Goal: Download file/media

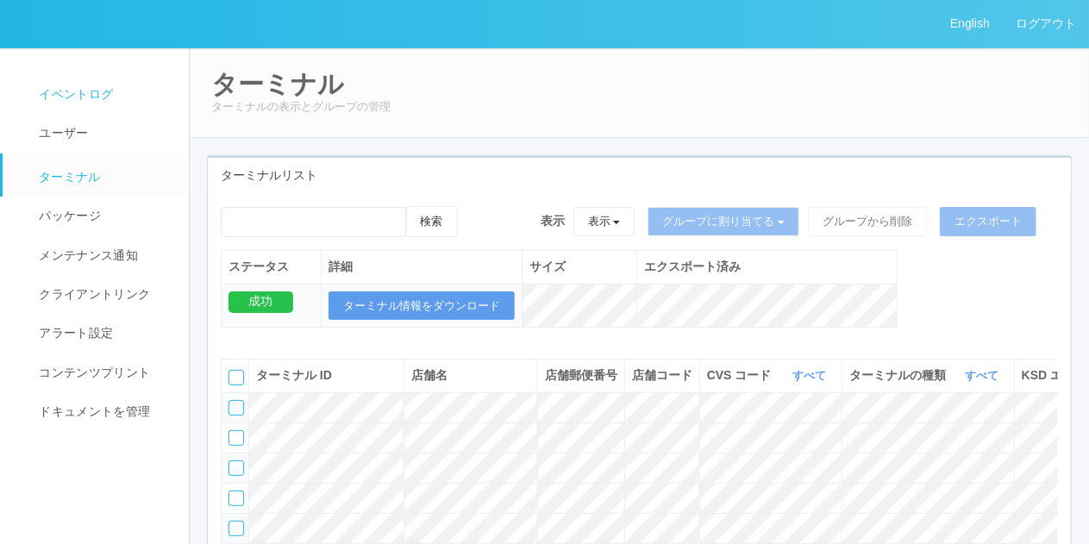
click at [119, 96] on link "イベントログ" at bounding box center [104, 94] width 202 height 39
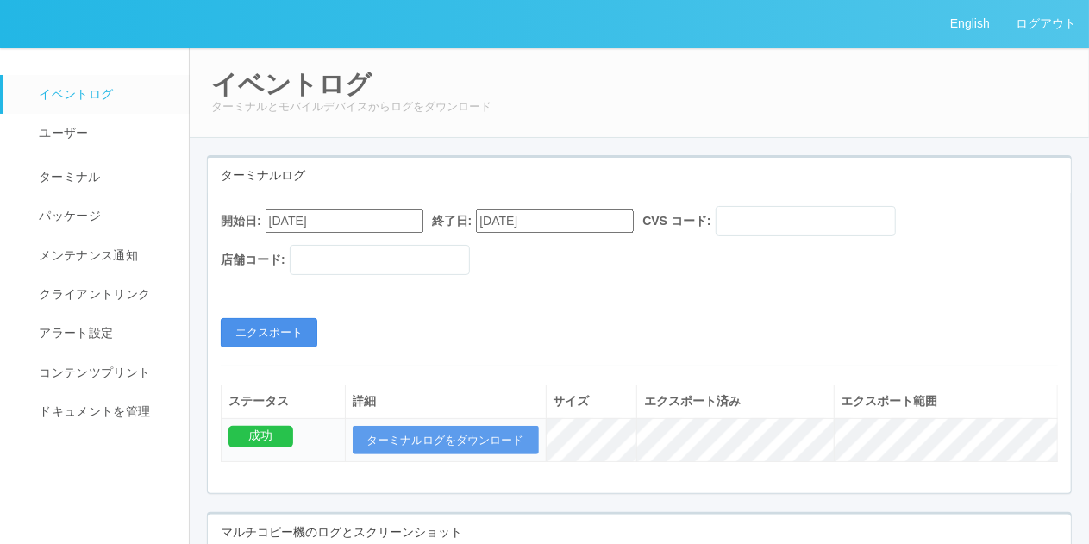
click at [285, 334] on button "エクスポート" at bounding box center [269, 332] width 97 height 29
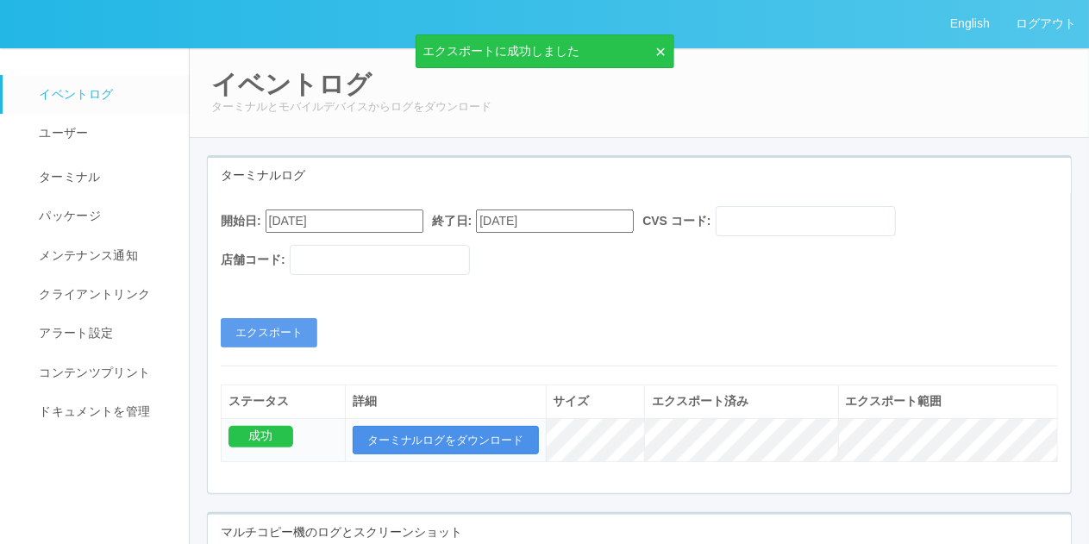
click at [442, 436] on button "ターミナルログをダウンロード" at bounding box center [446, 440] width 186 height 29
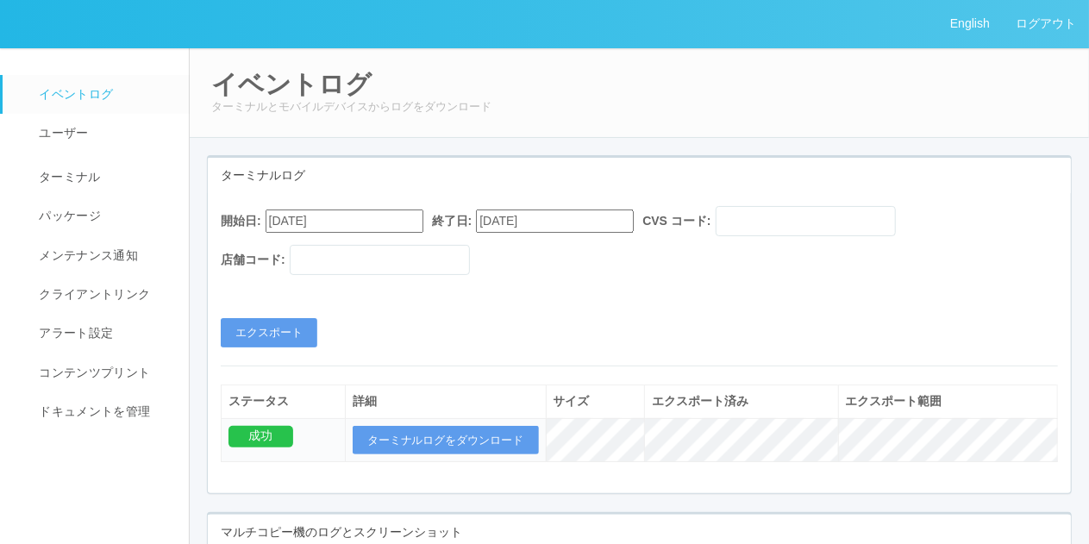
click at [499, 297] on div "開始日: 08/19/2025 終了日: 09/19/2025 CVS コード: 店舗コード: エクスポート" at bounding box center [639, 276] width 863 height 141
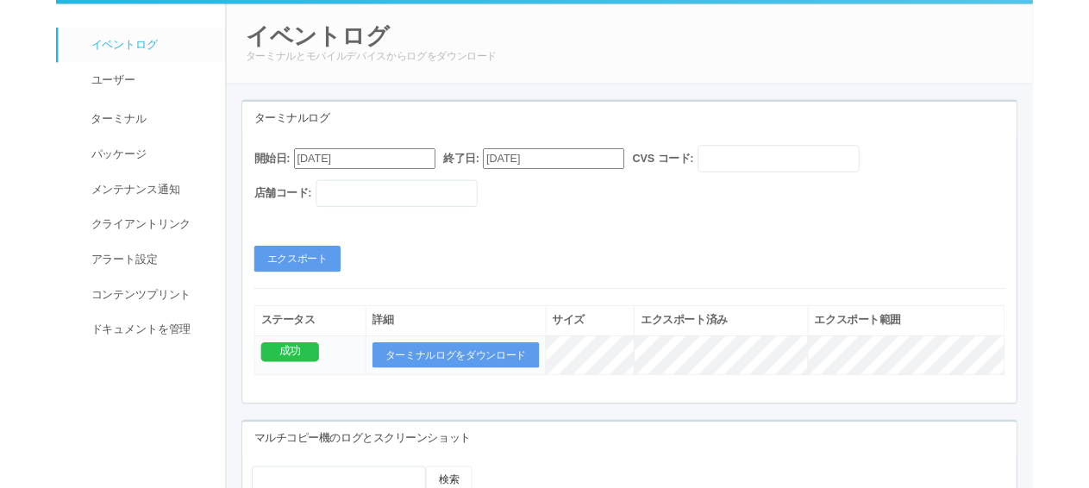
scroll to position [45, 0]
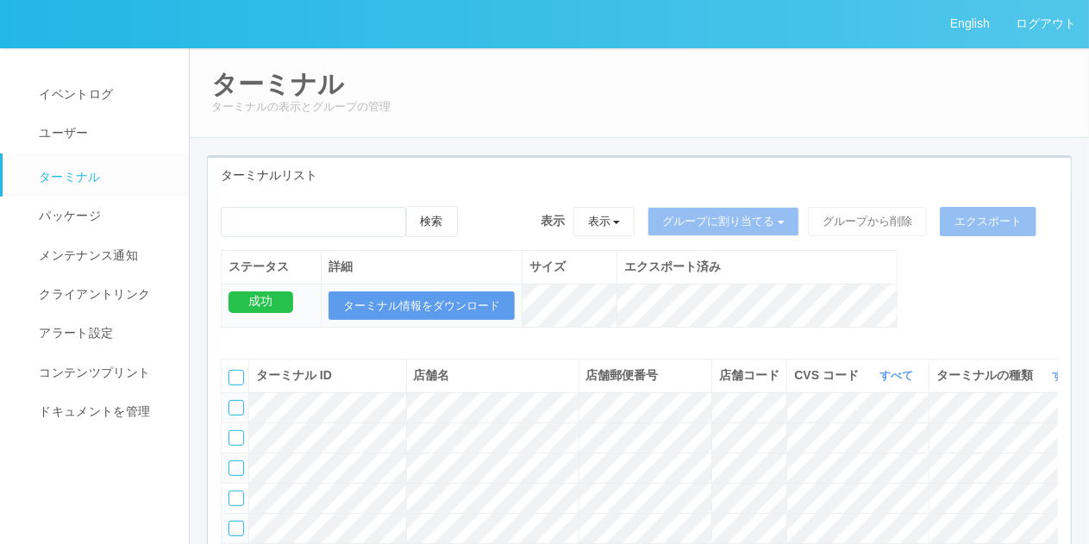
click at [38, 66] on ul "イベントログ ユーザー ターミナル パッケージ メンテナンス通知 クライアントリンク アラート設定 コンテンツプリント ドキュメントを管理" at bounding box center [102, 239] width 204 height 385
